Goal: Transaction & Acquisition: Purchase product/service

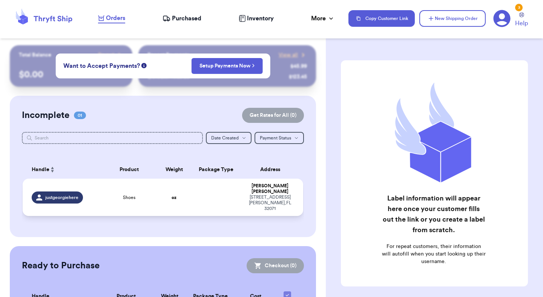
click at [190, 188] on td "oz" at bounding box center [174, 197] width 34 height 37
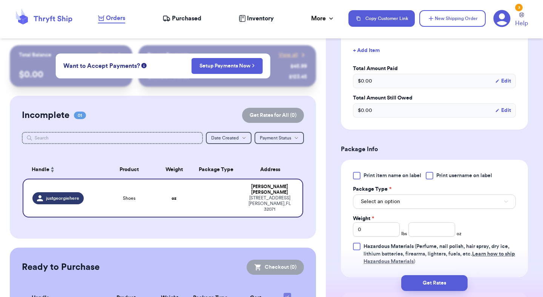
scroll to position [220, 0]
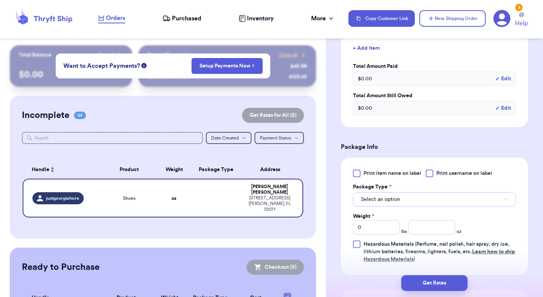
click at [400, 202] on button "Select an option" at bounding box center [434, 199] width 163 height 14
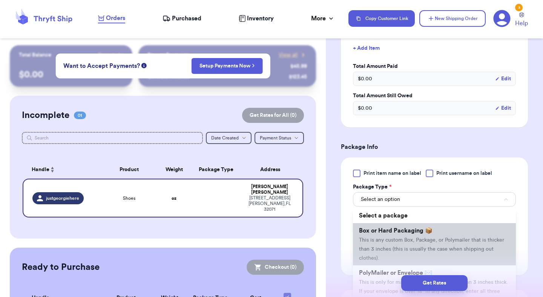
click at [391, 237] on span "This is any custom Box, Package, or Polymailer that is thicker than 3 inches (t…" at bounding box center [431, 248] width 145 height 23
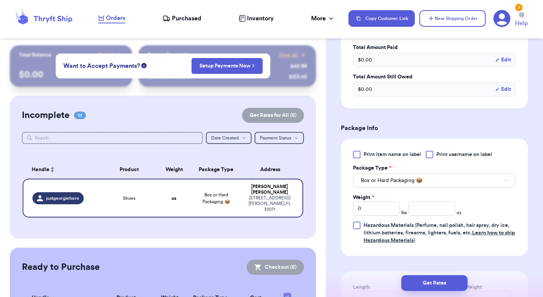
scroll to position [240, 0]
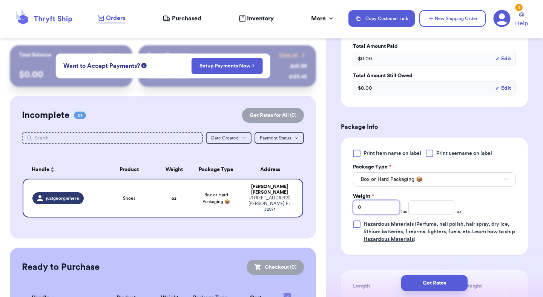
click at [378, 214] on input "0" at bounding box center [376, 207] width 47 height 14
type input "2"
click at [424, 209] on input "number" at bounding box center [431, 207] width 47 height 14
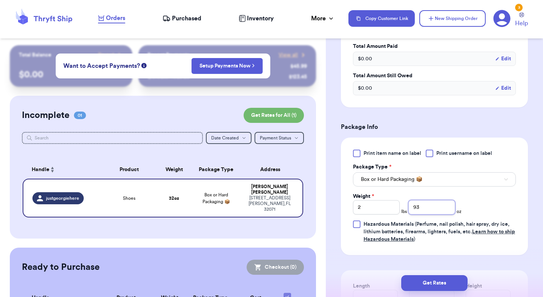
type input "93"
click at [499, 206] on div "Print item name on label Print username on label Package Type * Box or Hard Pac…" at bounding box center [434, 196] width 163 height 93
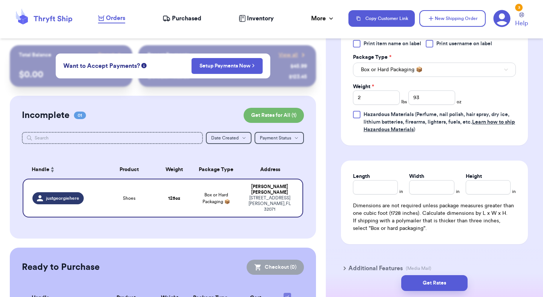
scroll to position [356, 0]
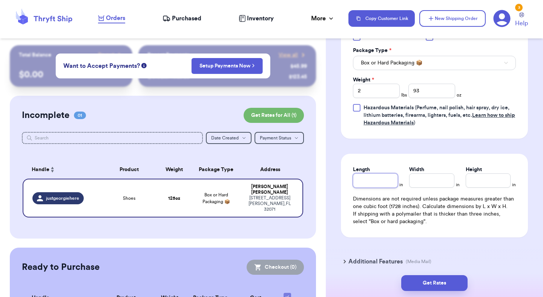
click at [367, 184] on input "Length" at bounding box center [375, 180] width 45 height 14
type input "10.5"
type input "7.25"
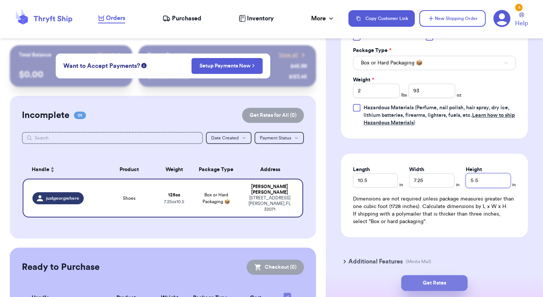
type input "5.5"
click at [422, 276] on button "Get Rates" at bounding box center [434, 283] width 66 height 16
type input "5"
type input "13"
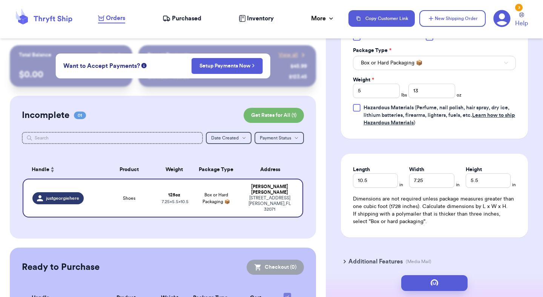
scroll to position [0, 0]
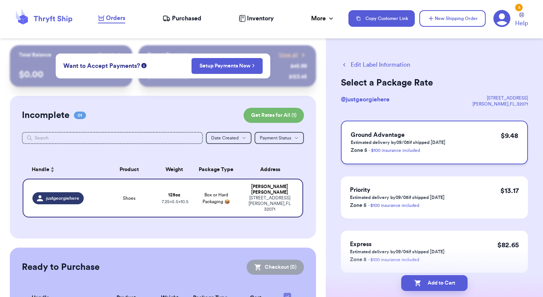
click at [447, 151] on div "Ground Advantage Estimated delivery by 09/05 if shipped [DATE] Zone 5 - $100 in…" at bounding box center [434, 143] width 187 height 44
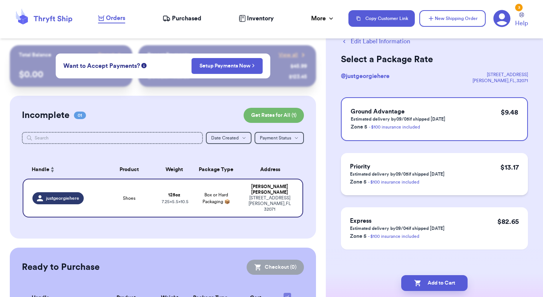
scroll to position [29, 0]
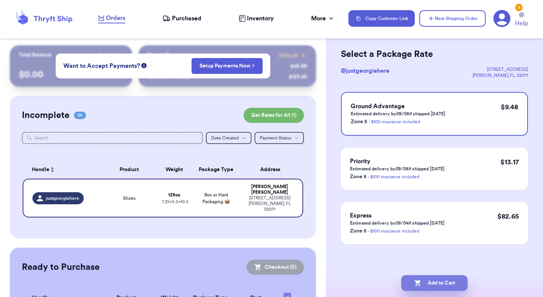
click at [441, 281] on button "Add to Cart" at bounding box center [434, 283] width 66 height 16
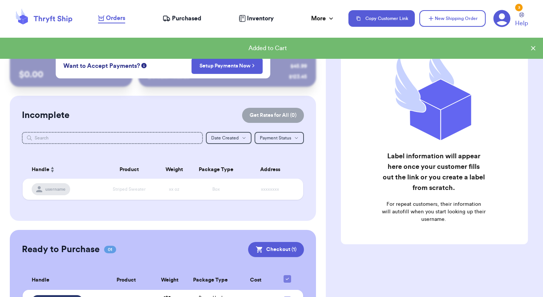
scroll to position [52, 0]
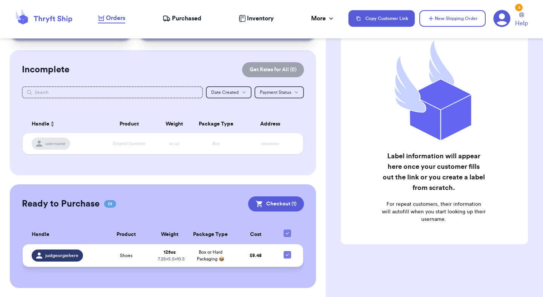
click at [249, 252] on td "$ 9.48" at bounding box center [255, 255] width 41 height 23
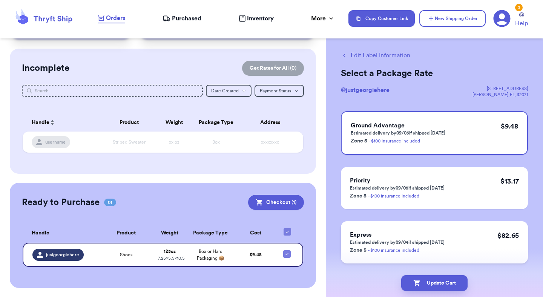
scroll to position [7, 0]
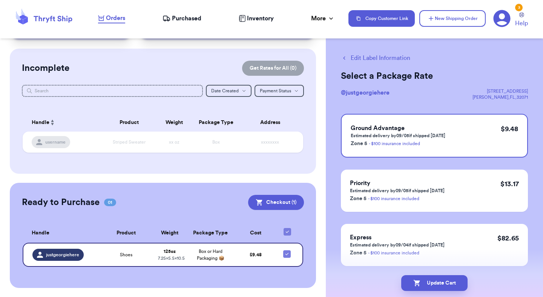
click at [360, 60] on button "Edit Label Information" at bounding box center [375, 58] width 69 height 9
checkbox input "true"
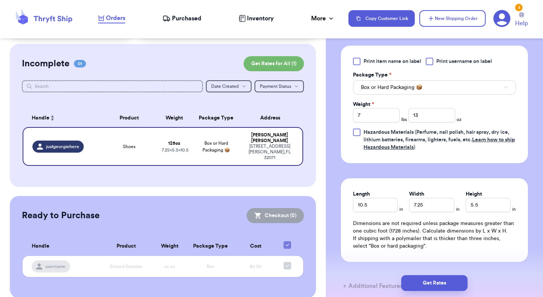
scroll to position [333, 0]
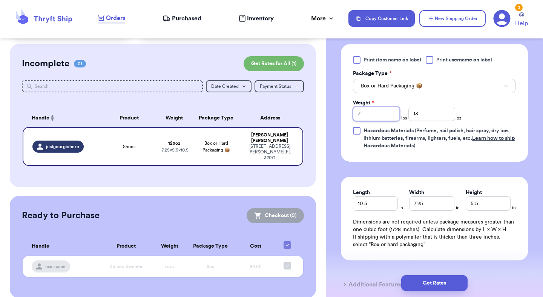
click at [391, 114] on input "7" at bounding box center [376, 114] width 47 height 14
click at [430, 113] on input "13" at bounding box center [431, 114] width 47 height 14
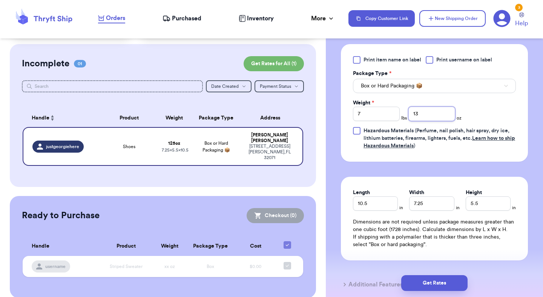
type input "1"
click at [376, 114] on input "7" at bounding box center [376, 114] width 47 height 14
type input "2.93"
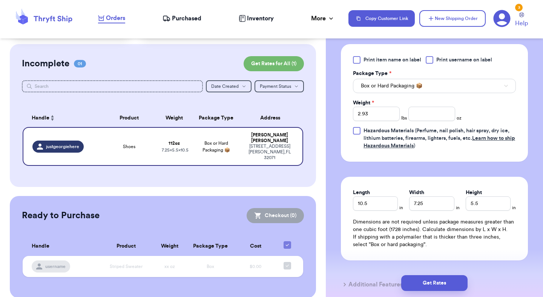
click at [482, 125] on div "Print item name on label Print username on label Package Type * Box or Hard Pac…" at bounding box center [434, 102] width 163 height 93
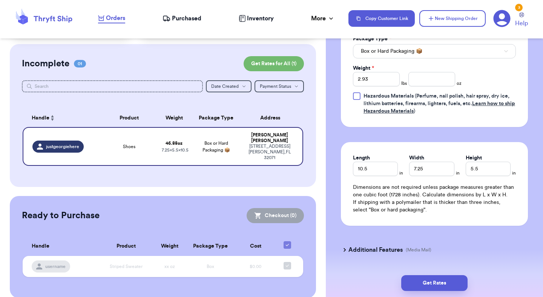
scroll to position [372, 0]
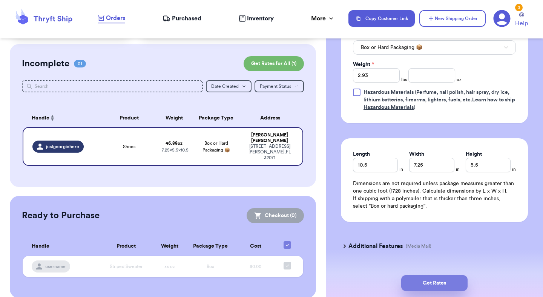
click at [435, 288] on button "Get Rates" at bounding box center [434, 283] width 66 height 16
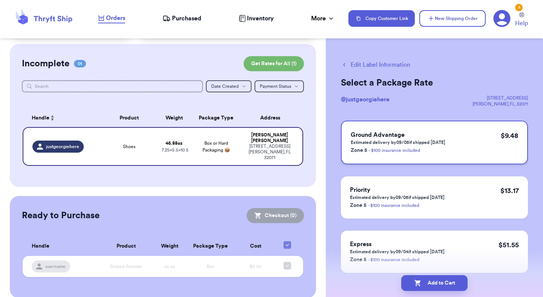
click at [460, 142] on div "Ground Advantage Estimated delivery by 09/05 if shipped [DATE] Zone 5 - $100 in…" at bounding box center [434, 143] width 187 height 44
click at [437, 283] on button "Add to Cart" at bounding box center [434, 283] width 66 height 16
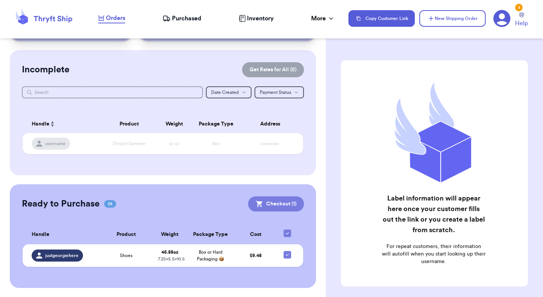
click at [273, 197] on button "Checkout ( 1 )" at bounding box center [276, 203] width 56 height 15
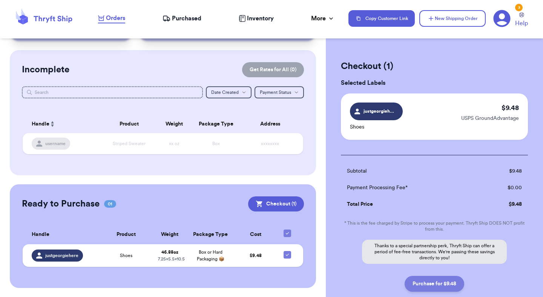
click at [421, 287] on button "Purchase for $9.48" at bounding box center [434, 284] width 60 height 16
checkbox input "false"
checkbox input "true"
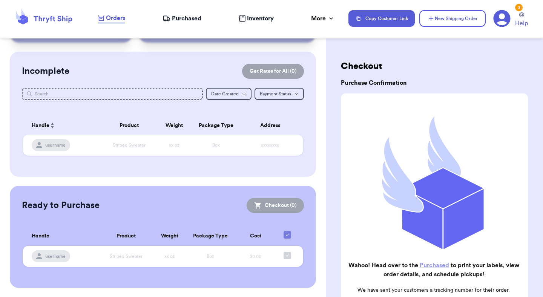
scroll to position [43, 0]
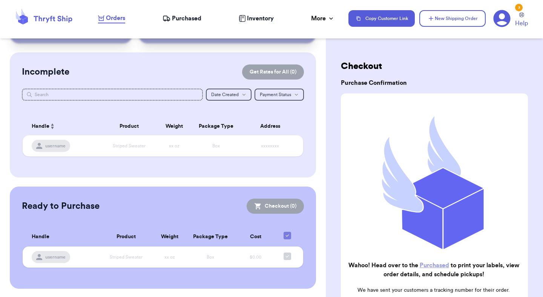
click at [171, 19] on div "Purchased" at bounding box center [181, 18] width 39 height 9
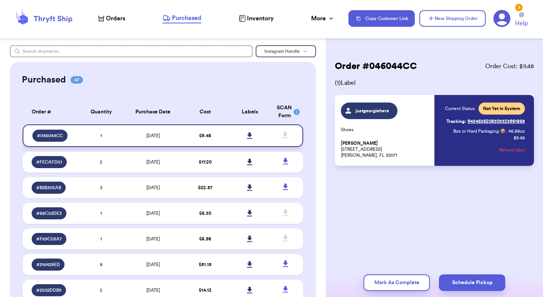
drag, startPoint x: 252, startPoint y: 132, endPoint x: 260, endPoint y: 132, distance: 8.7
click at [252, 132] on icon at bounding box center [250, 135] width 6 height 7
